Goal: Check status: Check status

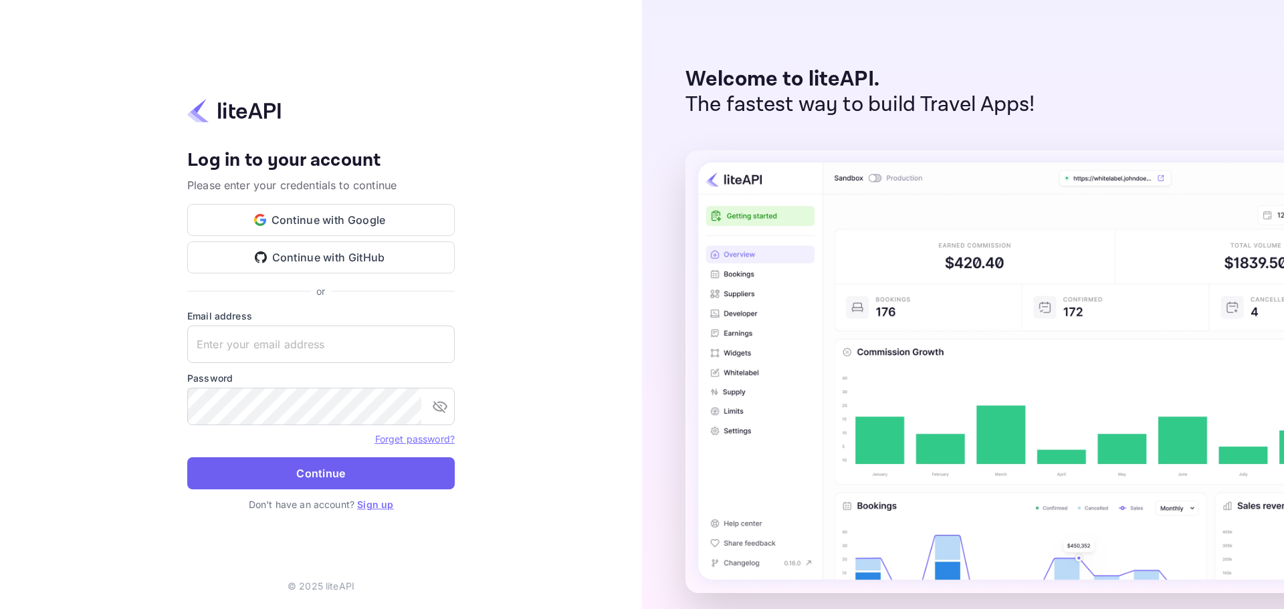
type input "[PERSON_NAME][EMAIL_ADDRESS][DOMAIN_NAME]"
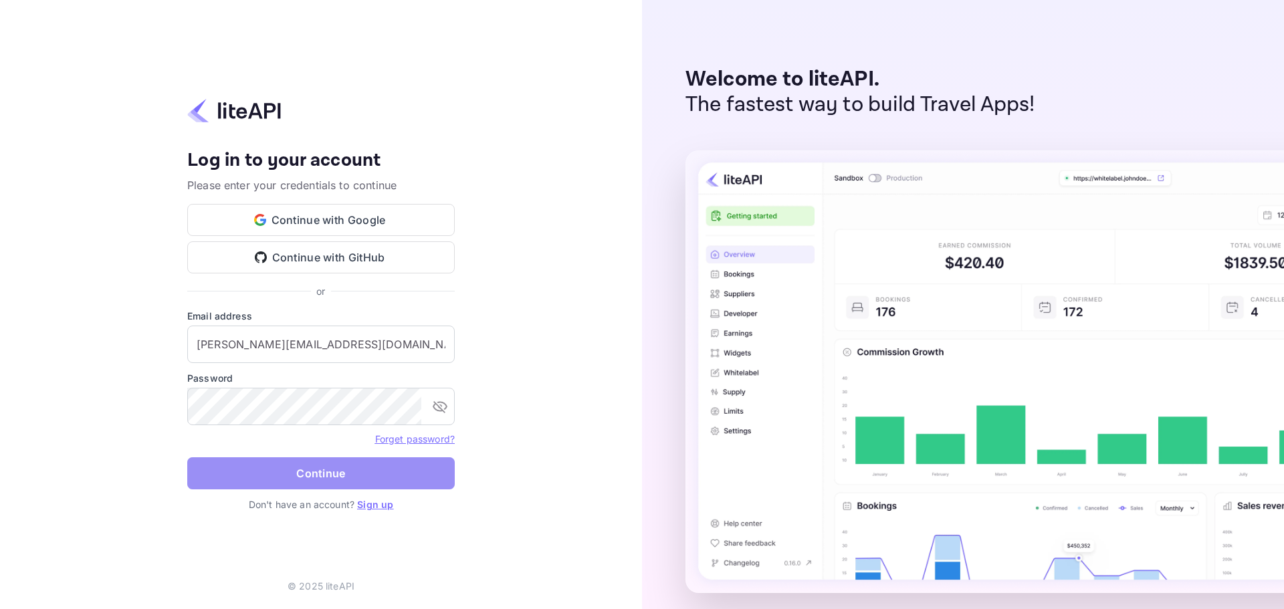
click at [308, 468] on button "Continue" at bounding box center [321, 474] width 268 height 32
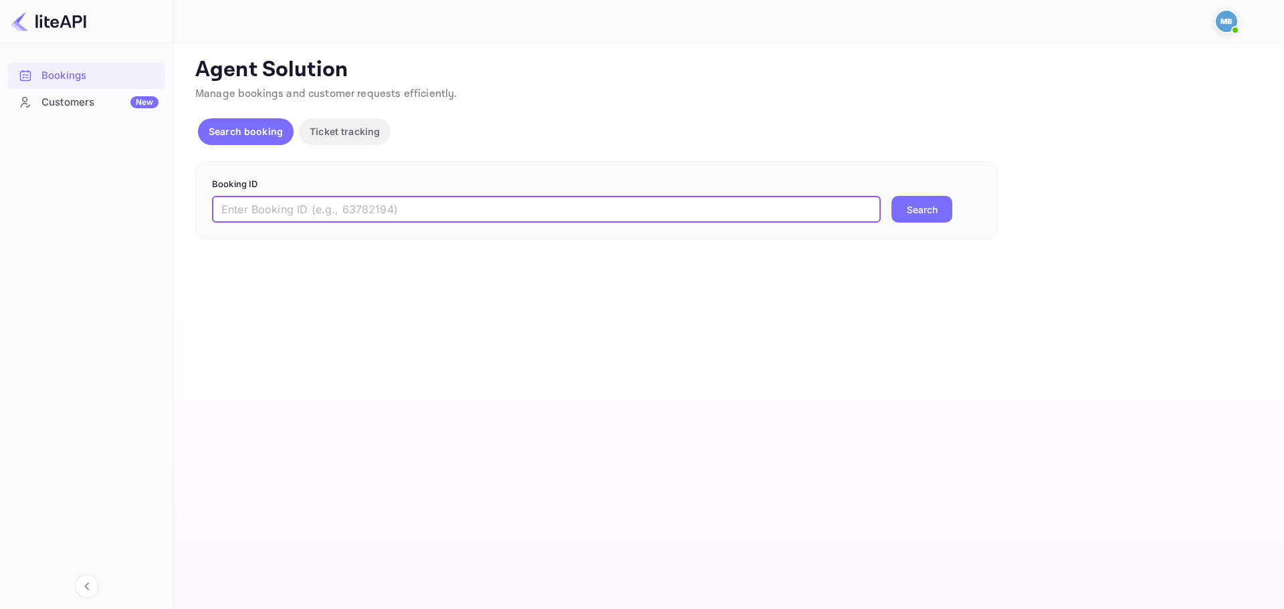
click at [493, 201] on input "text" at bounding box center [546, 209] width 669 height 27
paste input "9135049"
type input "9135049"
click at [892, 196] on button "Search" at bounding box center [922, 209] width 61 height 27
